Goal: Task Accomplishment & Management: Manage account settings

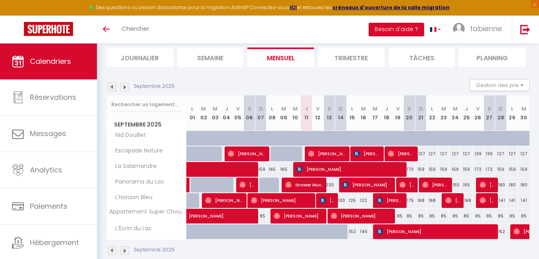
scroll to position [65, 0]
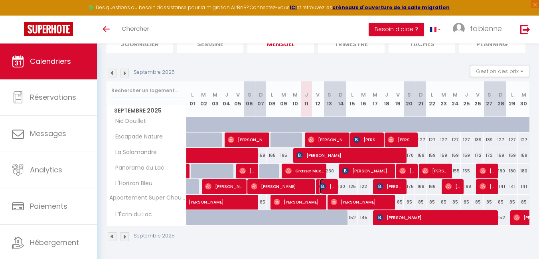
click at [327, 188] on span "[PERSON_NAME]" at bounding box center [328, 186] width 16 height 15
select select "OK"
select select "KO"
select select "0"
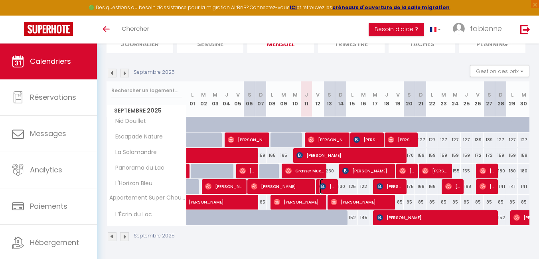
select select "1"
select select
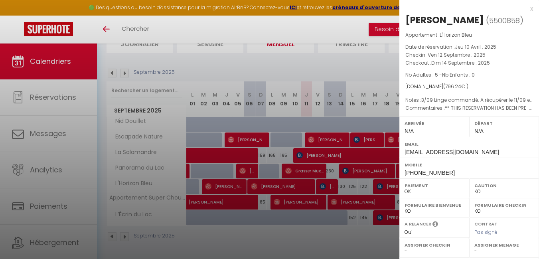
drag, startPoint x: 329, startPoint y: 185, endPoint x: 257, endPoint y: 67, distance: 138.4
click at [330, 181] on div at bounding box center [269, 129] width 539 height 259
